Goal: Task Accomplishment & Management: Manage account settings

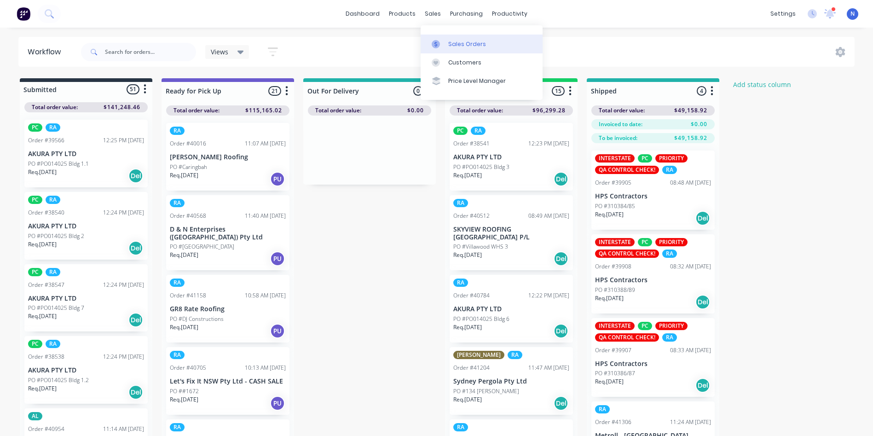
drag, startPoint x: 0, startPoint y: 0, endPoint x: 453, endPoint y: 40, distance: 455.1
click at [453, 40] on div "Sales Orders" at bounding box center [467, 44] width 38 height 8
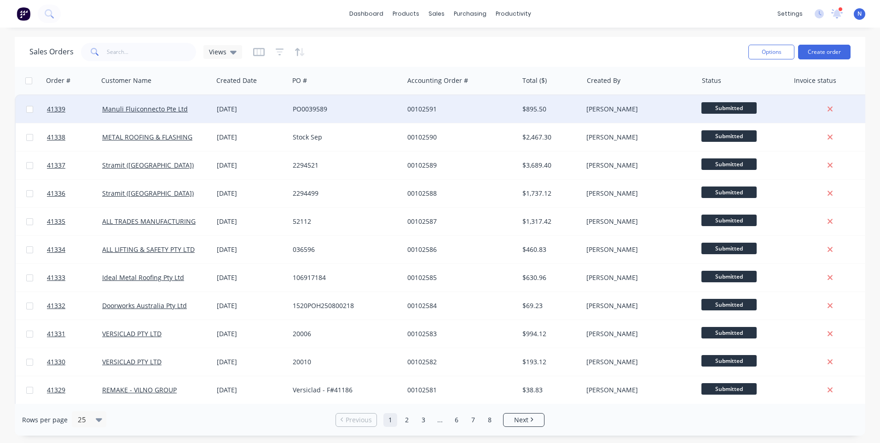
click at [327, 108] on div "PO0039589" at bounding box center [344, 108] width 102 height 9
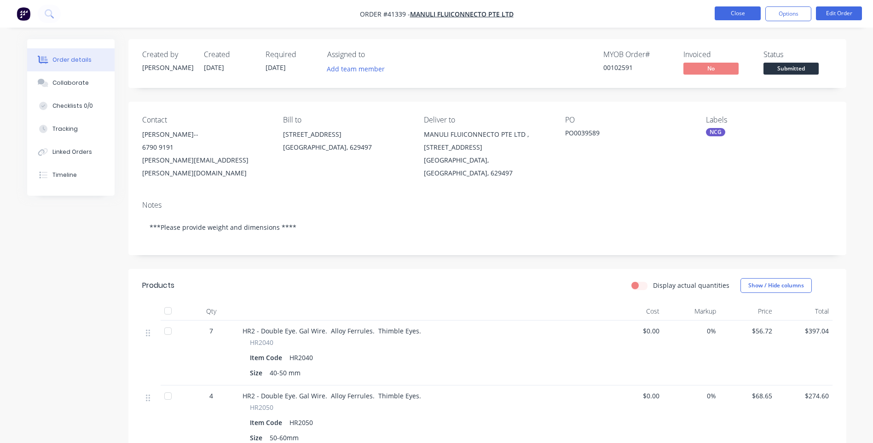
click at [738, 12] on button "Close" at bounding box center [738, 13] width 46 height 14
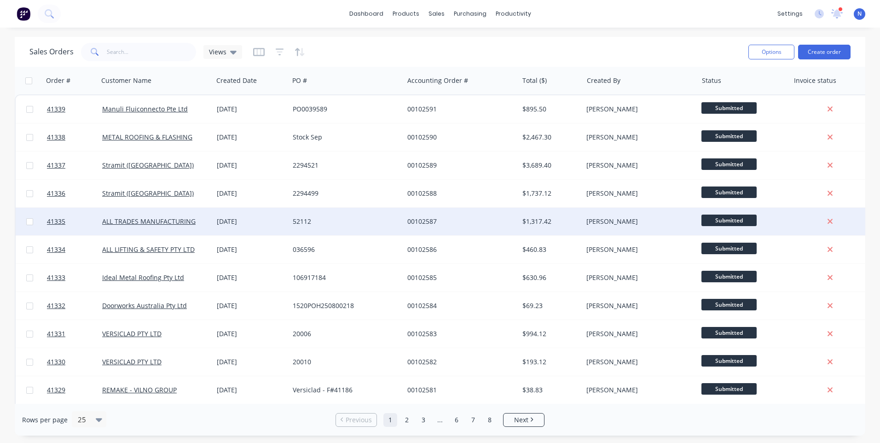
click at [310, 224] on div "52112" at bounding box center [344, 221] width 102 height 9
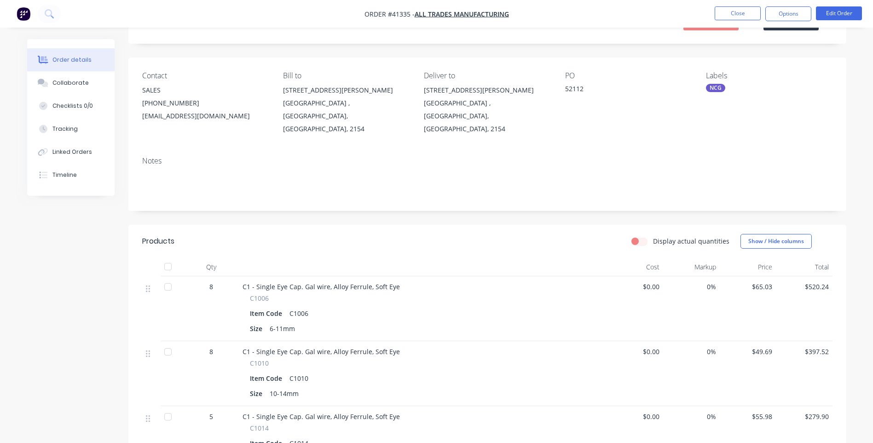
scroll to position [92, 0]
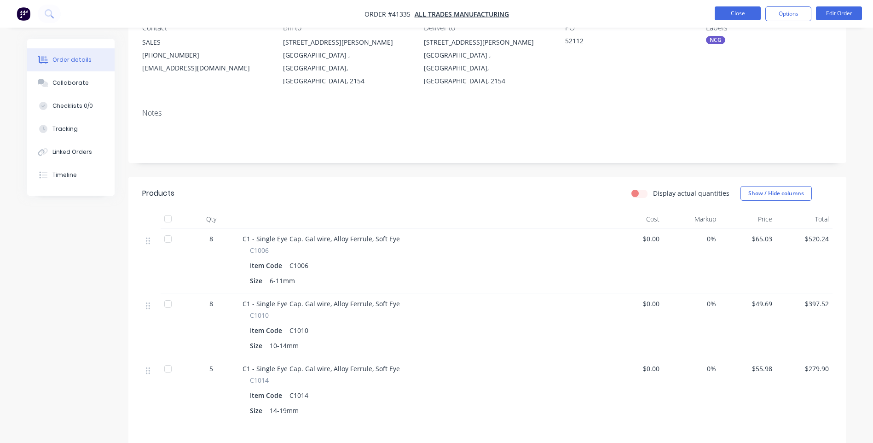
click at [735, 14] on button "Close" at bounding box center [738, 13] width 46 height 14
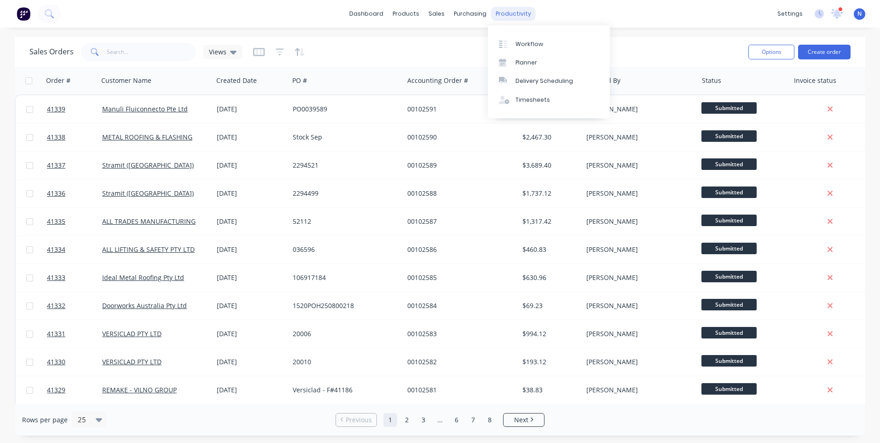
click at [525, 12] on div "productivity" at bounding box center [513, 14] width 45 height 14
click at [533, 42] on div "Workflow" at bounding box center [530, 44] width 28 height 8
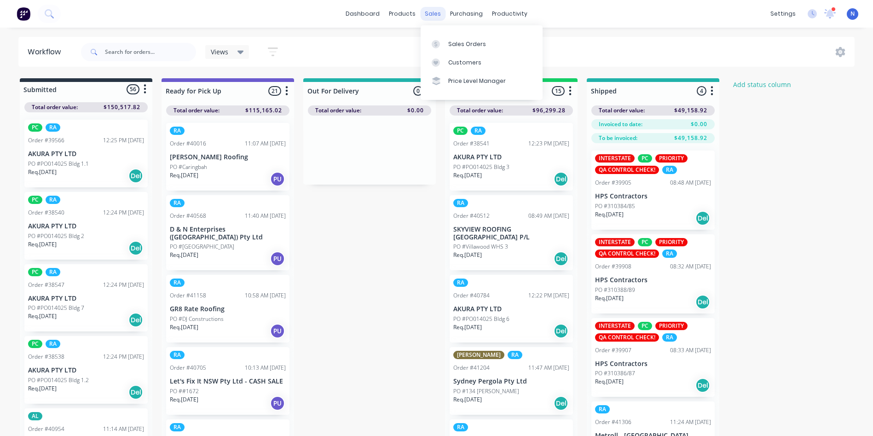
click at [429, 13] on div "sales" at bounding box center [432, 14] width 25 height 14
click at [449, 42] on div "Sales Orders" at bounding box center [467, 44] width 38 height 8
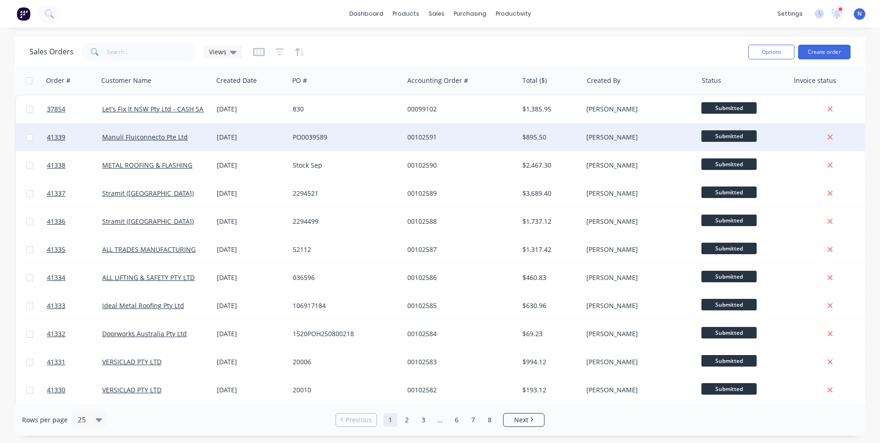
click at [399, 134] on div "PO0039589" at bounding box center [346, 137] width 107 height 9
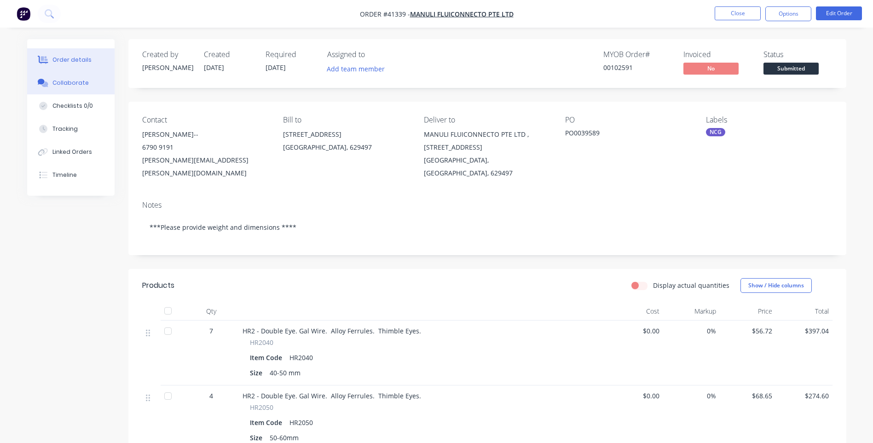
click at [81, 86] on div "Collaborate" at bounding box center [70, 83] width 36 height 8
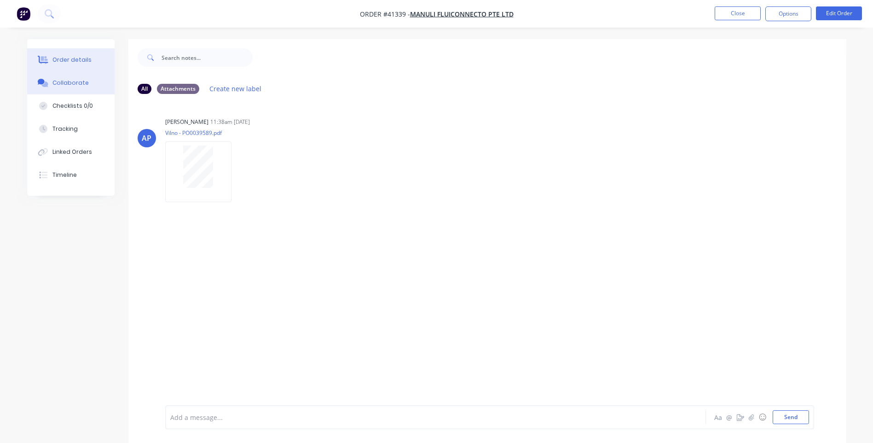
click at [78, 60] on div "Order details" at bounding box center [71, 60] width 39 height 8
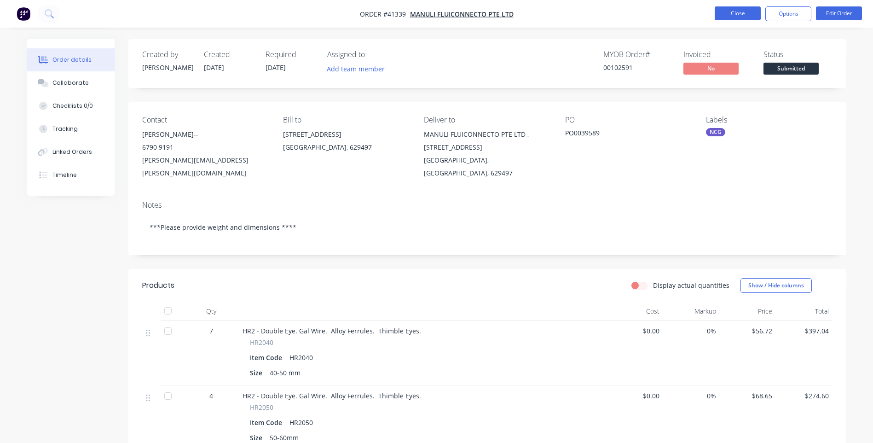
click at [730, 15] on button "Close" at bounding box center [738, 13] width 46 height 14
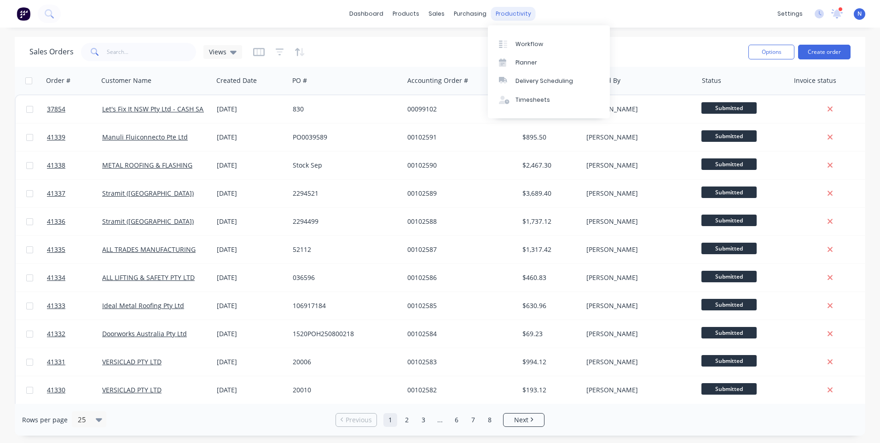
click at [511, 14] on div "productivity" at bounding box center [513, 14] width 45 height 14
click at [519, 43] on div "Workflow" at bounding box center [530, 44] width 28 height 8
